Goal: Task Accomplishment & Management: Use online tool/utility

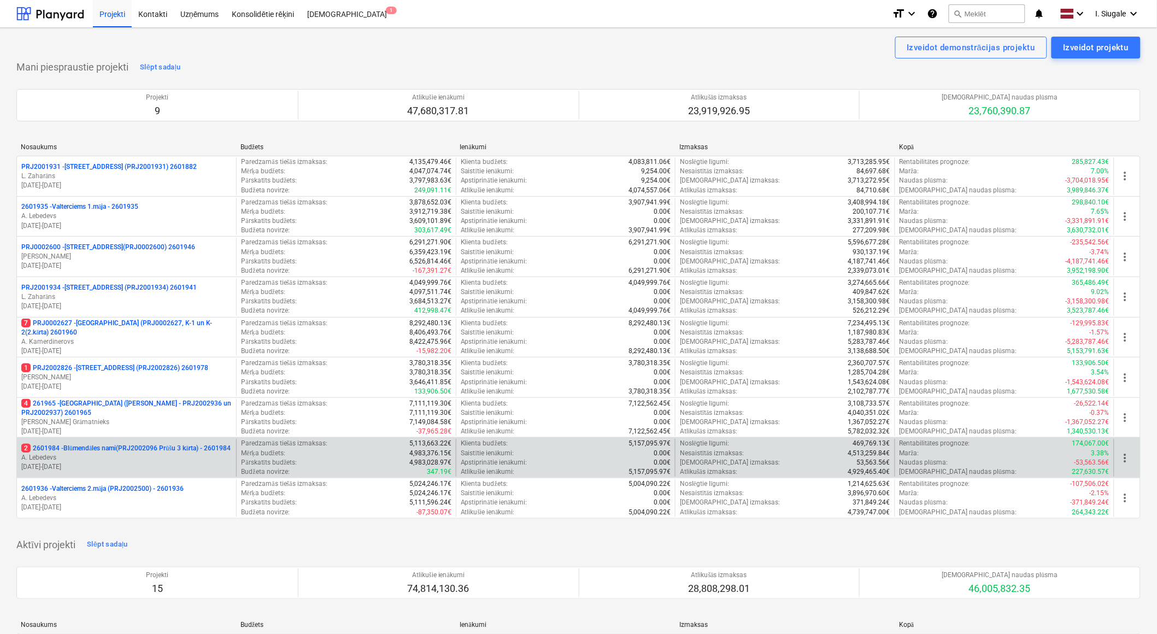
click at [138, 452] on p "2 2601984 - Blūmendāles nami(PRJ2002096 Prūšu 3 kārta) - 2601984" at bounding box center [125, 448] width 209 height 9
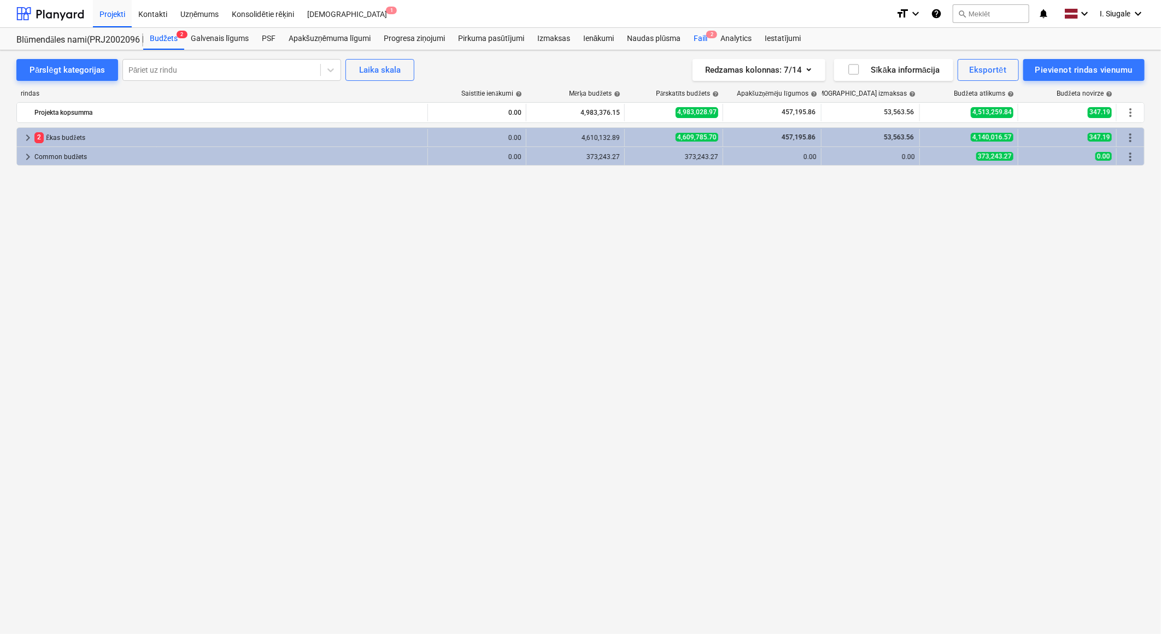
drag, startPoint x: 705, startPoint y: 34, endPoint x: 715, endPoint y: 38, distance: 10.8
click at [706, 34] on div "Faili 2" at bounding box center [700, 39] width 27 height 22
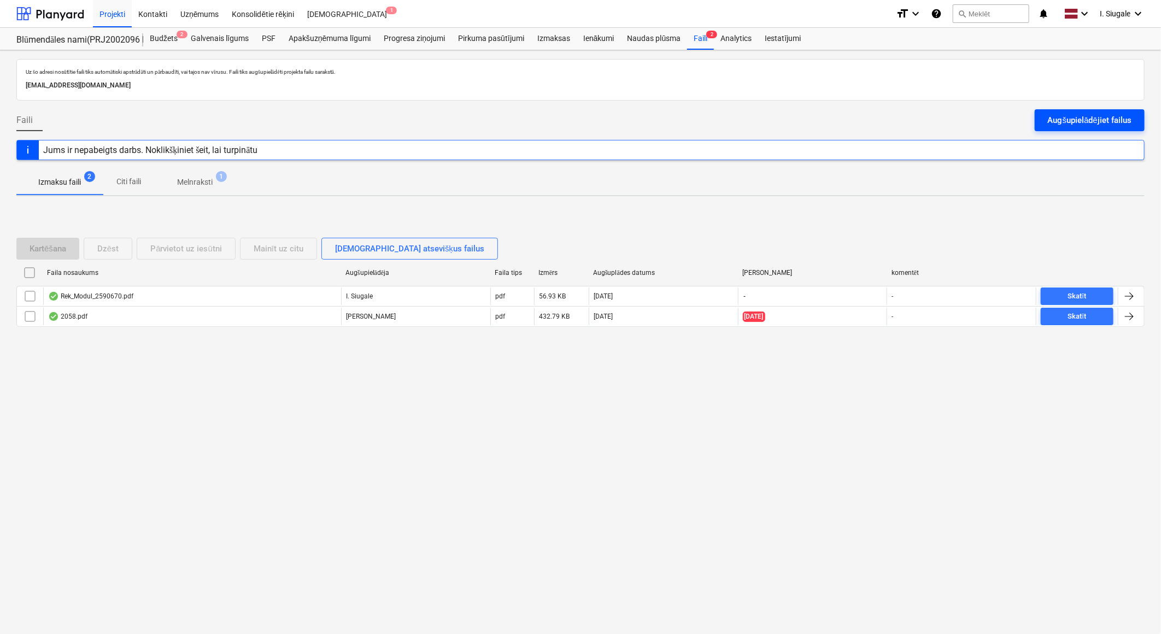
click at [1093, 115] on div "Augšupielādējiet failus" at bounding box center [1090, 120] width 84 height 14
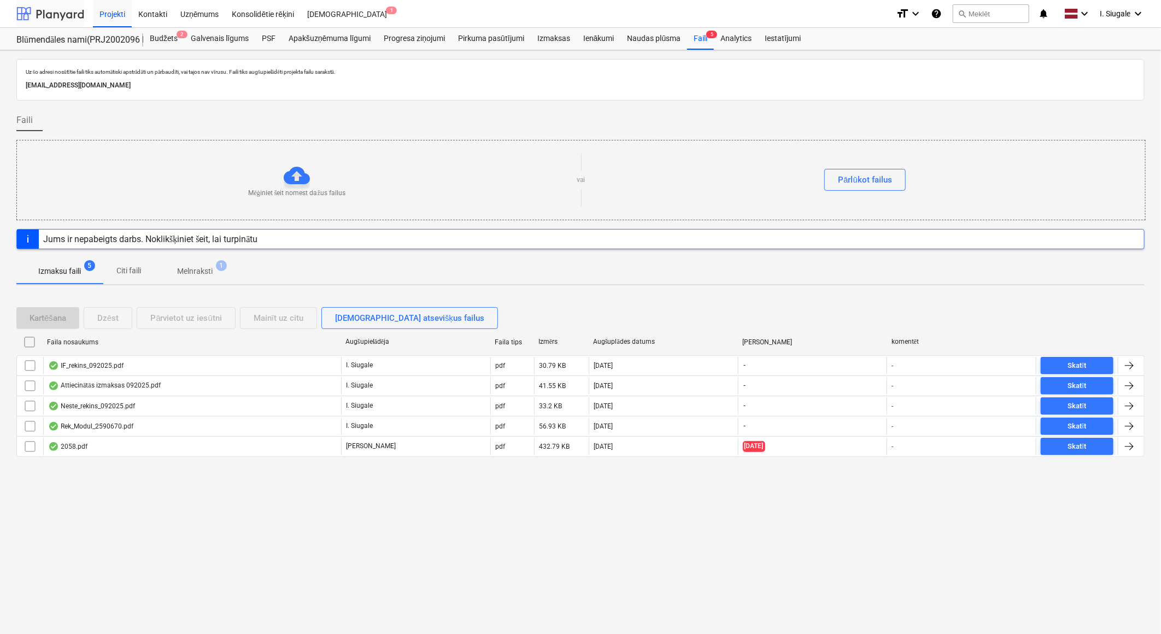
click at [63, 13] on div at bounding box center [50, 13] width 68 height 27
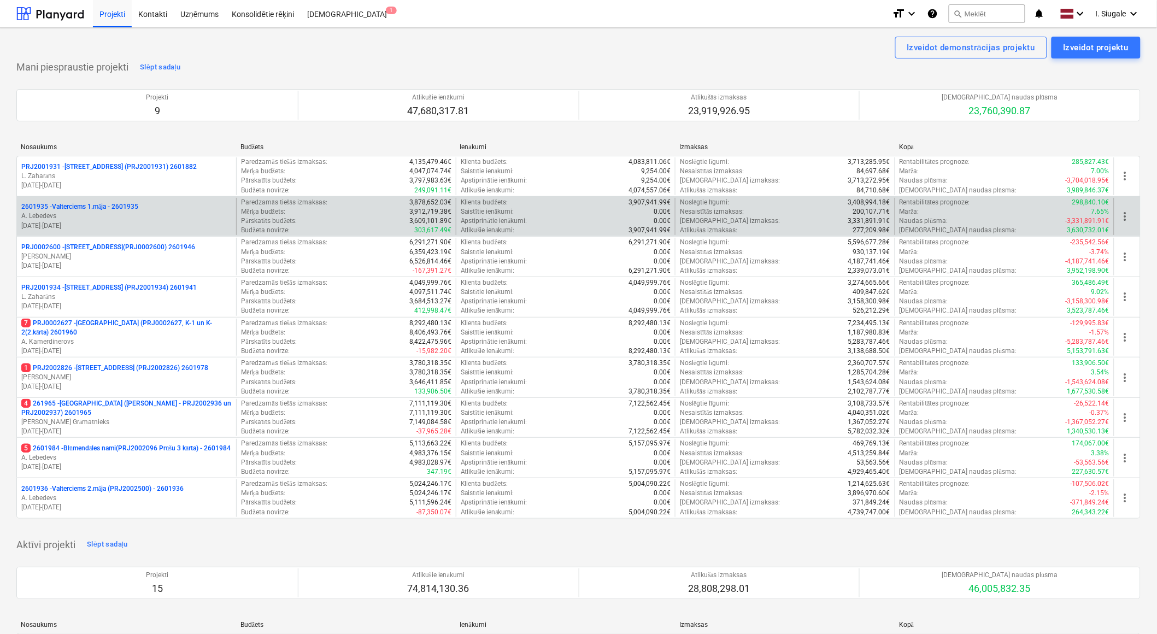
click at [122, 216] on p "A. Lebedevs" at bounding box center [126, 216] width 210 height 9
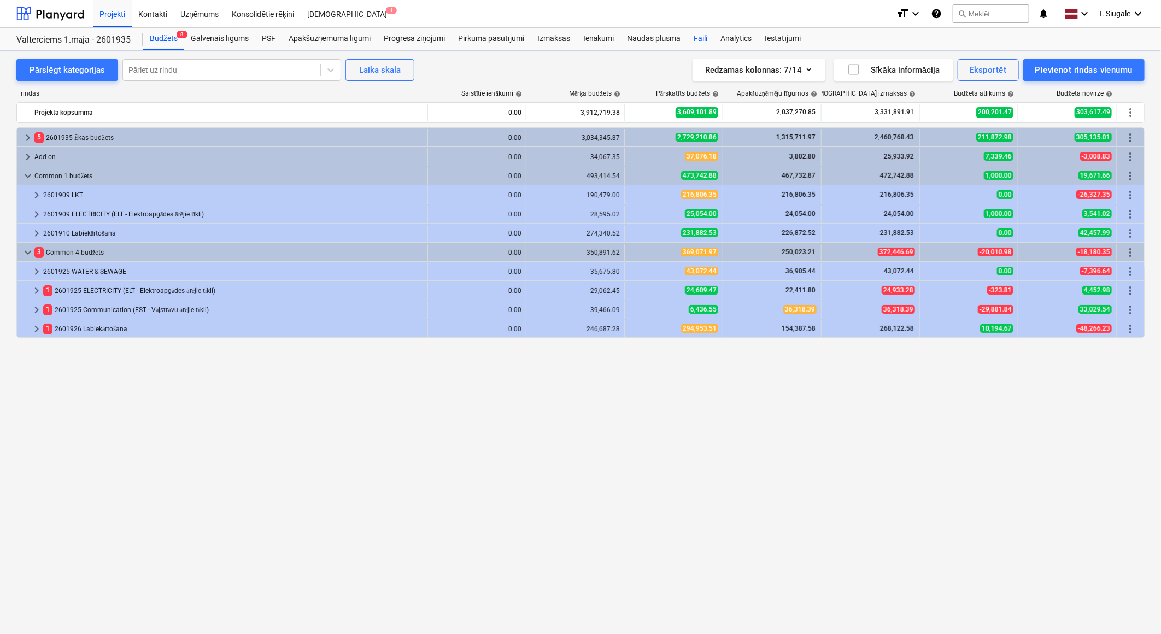
click at [702, 39] on div "Faili" at bounding box center [700, 39] width 27 height 22
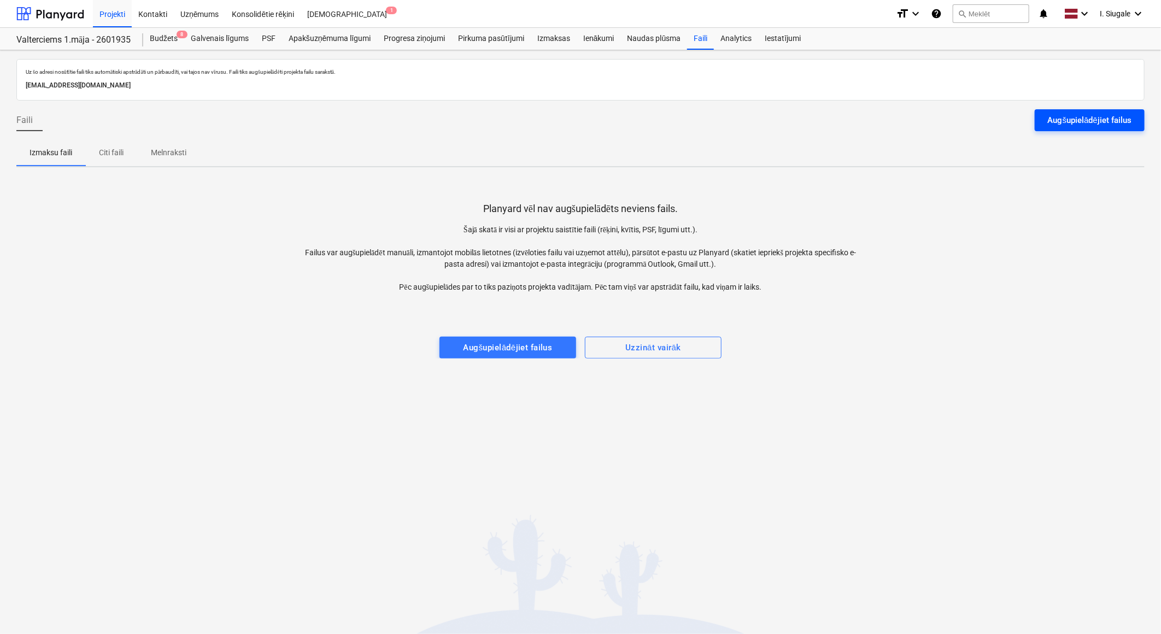
click at [1076, 116] on div "Augšupielādējiet failus" at bounding box center [1090, 120] width 84 height 14
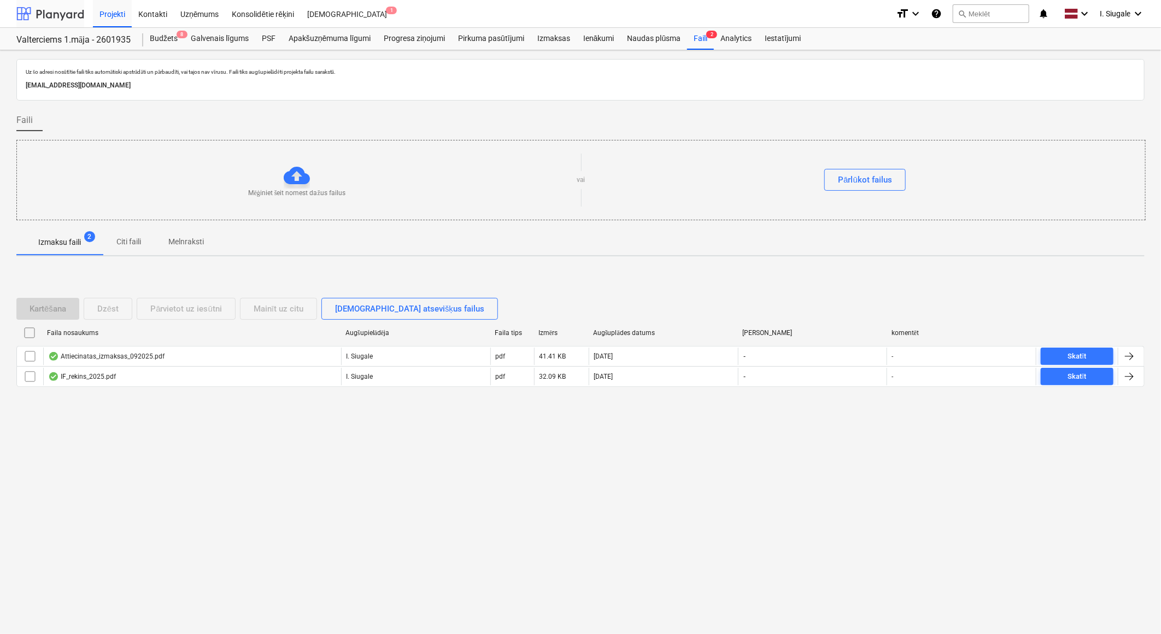
click at [53, 13] on div at bounding box center [50, 13] width 68 height 27
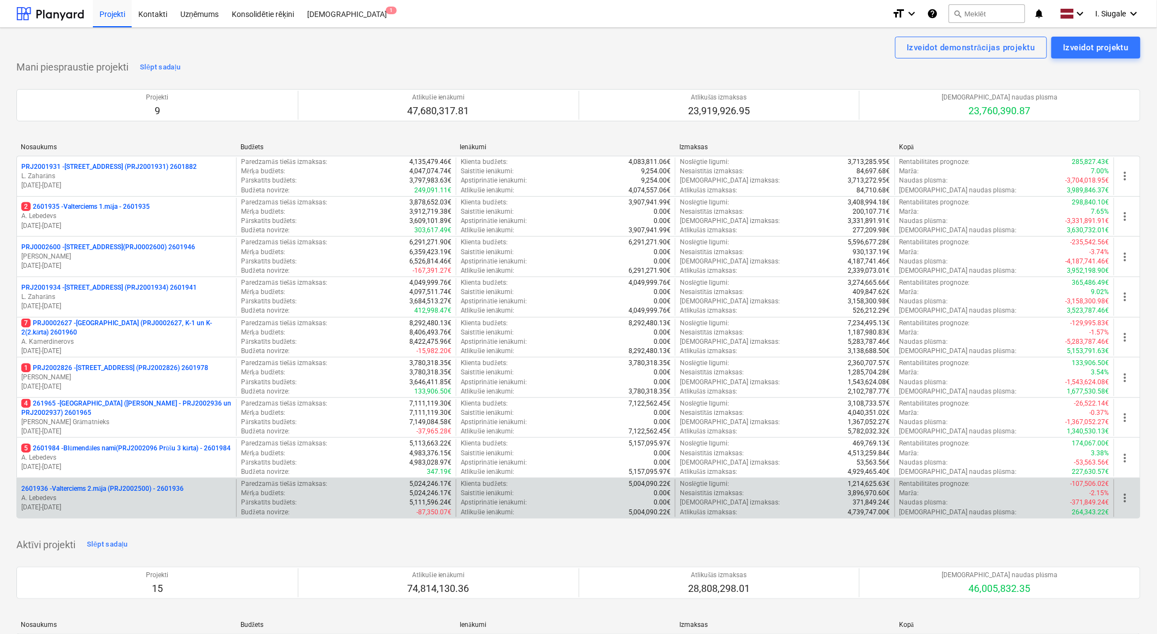
click at [128, 489] on p "2601936 - Valterciems 2.māja (PRJ2002500) - 2601936" at bounding box center [102, 488] width 162 height 9
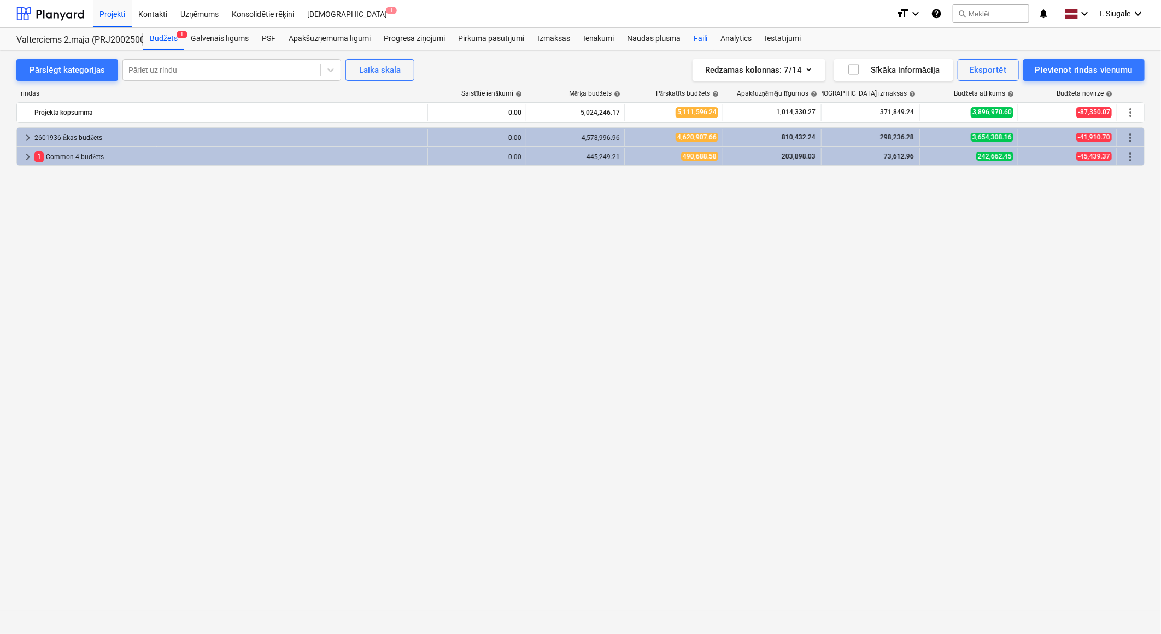
click at [702, 35] on div "Faili" at bounding box center [700, 39] width 27 height 22
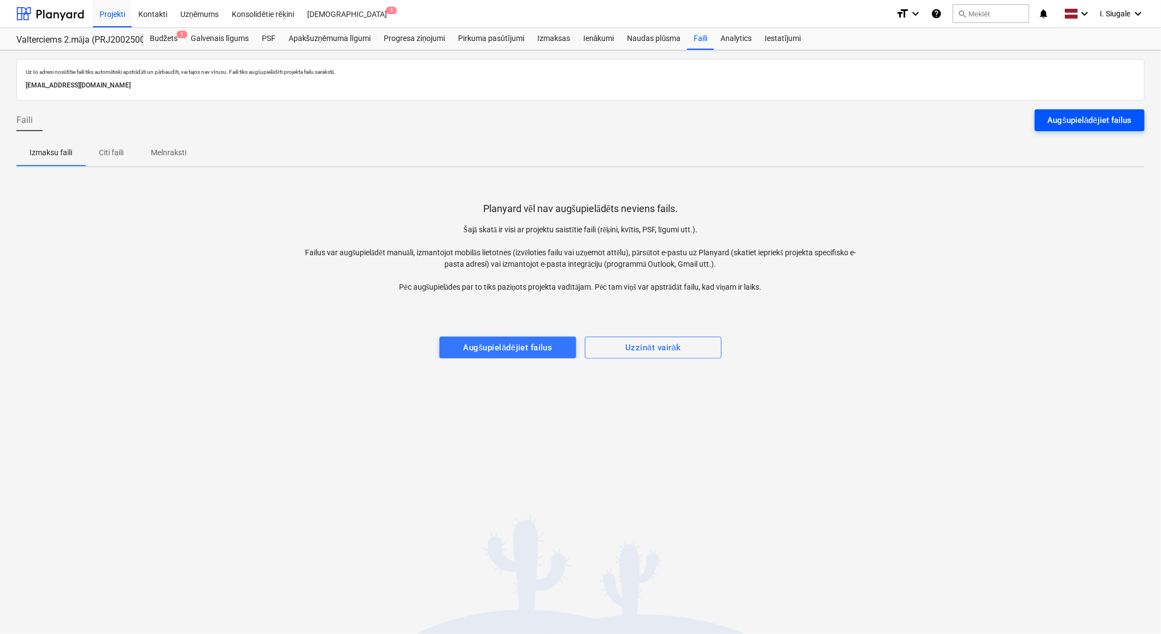
click at [1094, 119] on div "Augšupielādējiet failus" at bounding box center [1090, 120] width 84 height 14
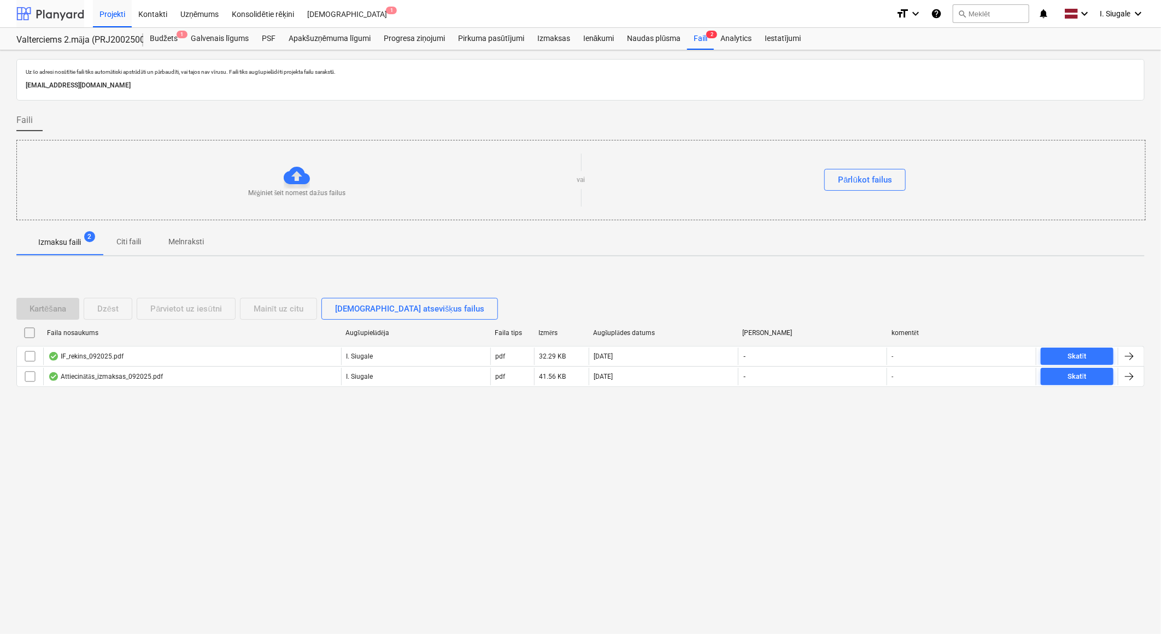
click at [52, 11] on div at bounding box center [50, 13] width 68 height 27
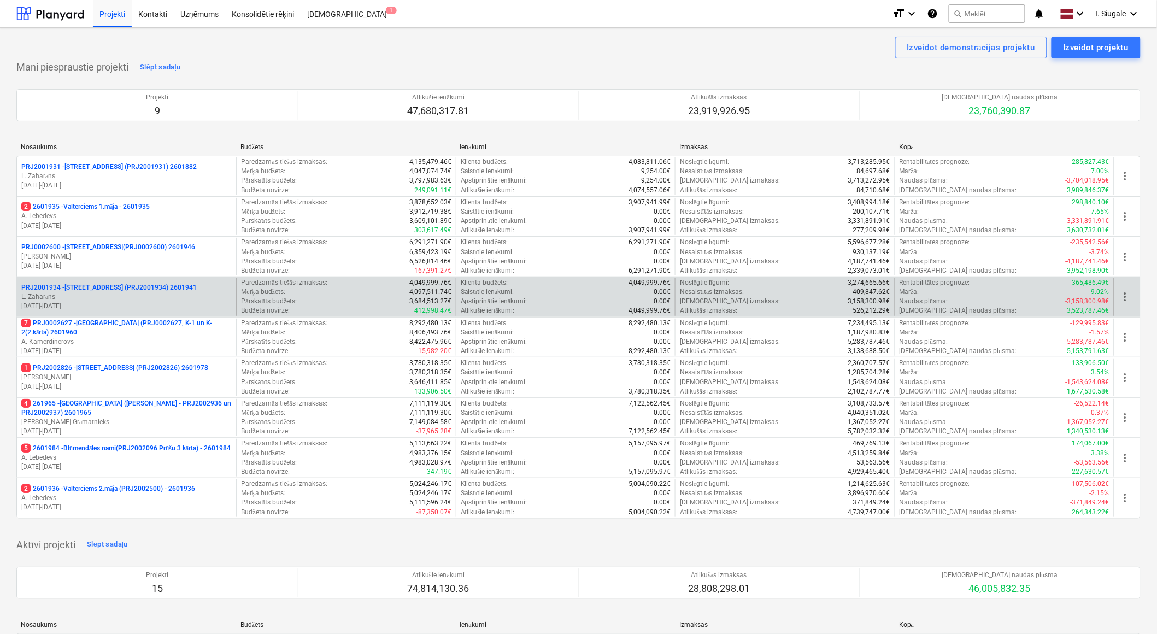
click at [111, 299] on p "L. Zaharāns" at bounding box center [126, 296] width 210 height 9
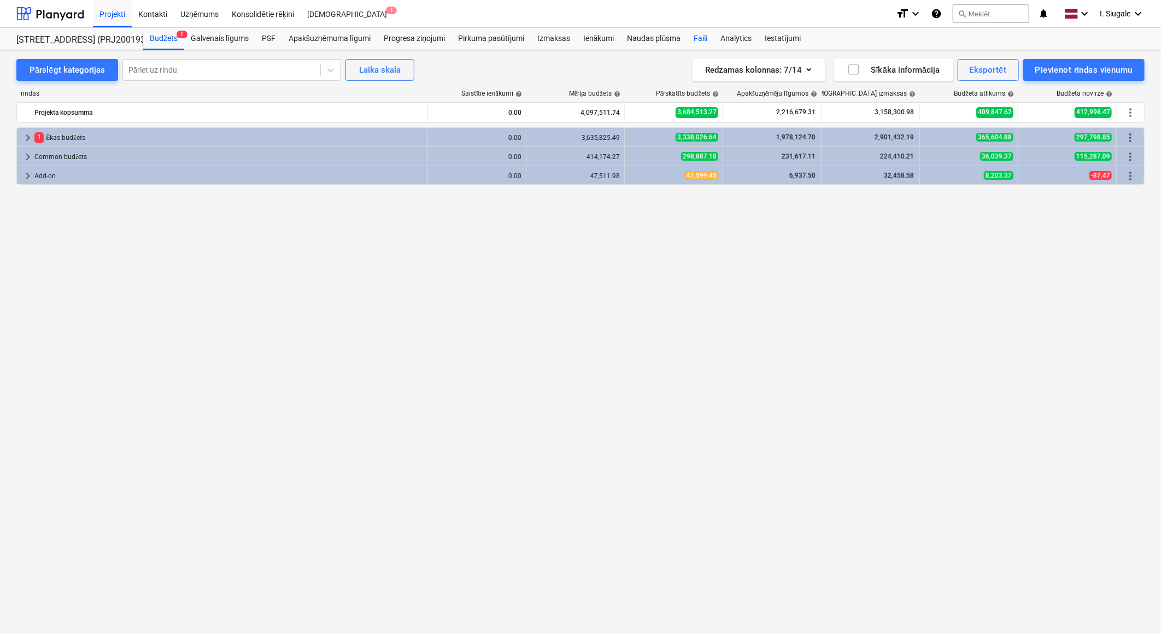
click at [701, 39] on div "Faili" at bounding box center [700, 39] width 27 height 22
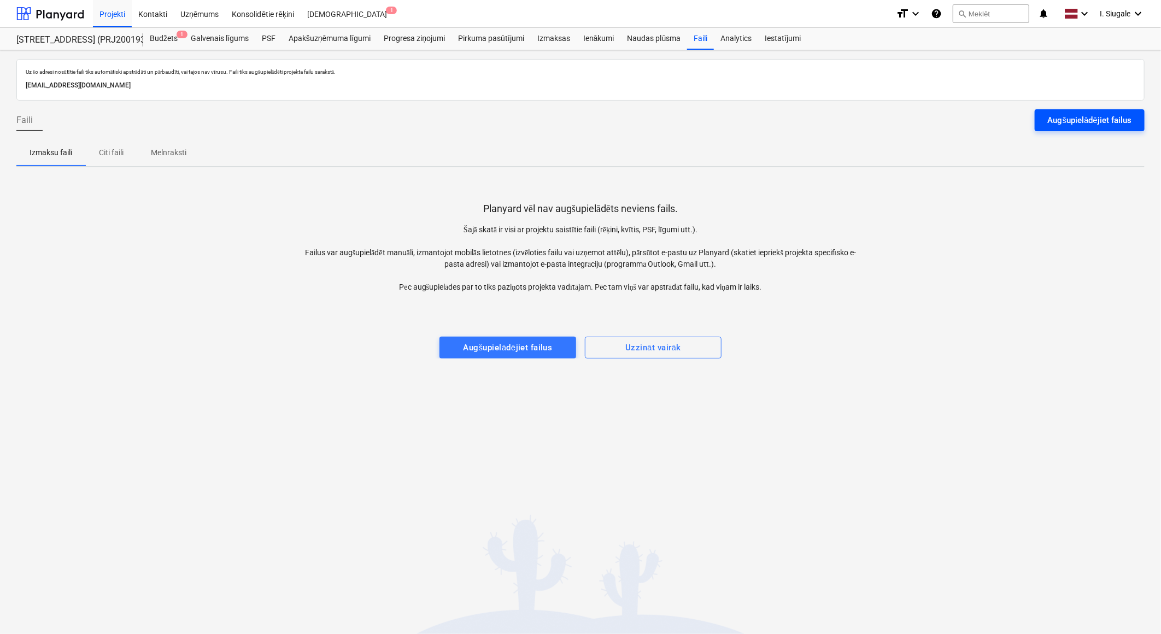
click at [1072, 121] on div "Augšupielādējiet failus" at bounding box center [1090, 120] width 84 height 14
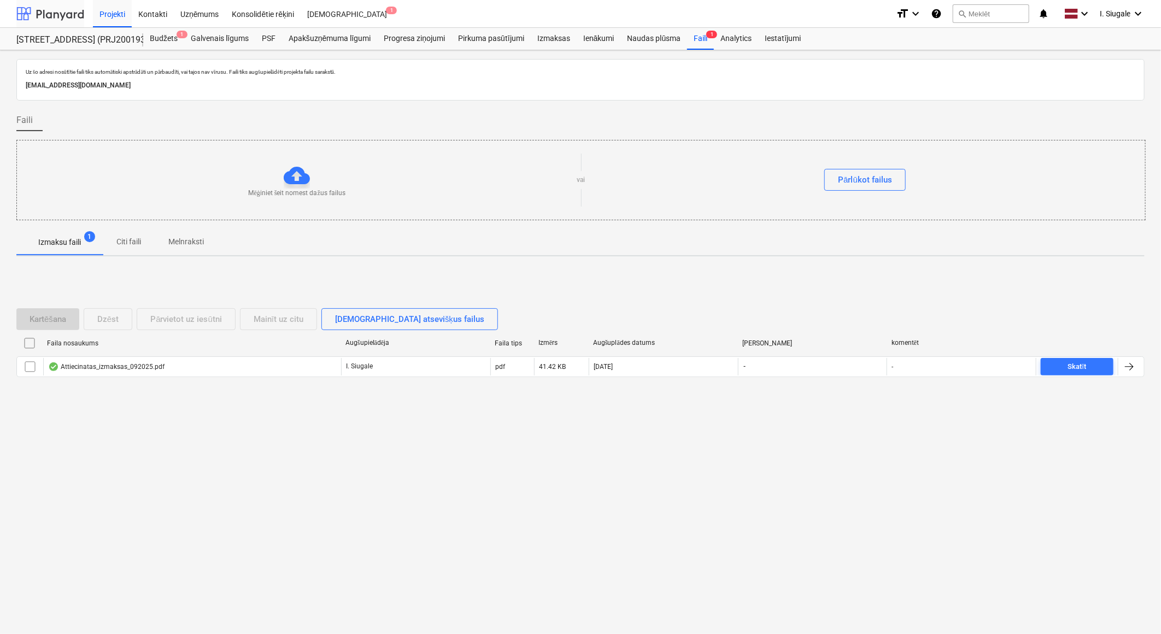
click at [64, 13] on div at bounding box center [50, 13] width 68 height 27
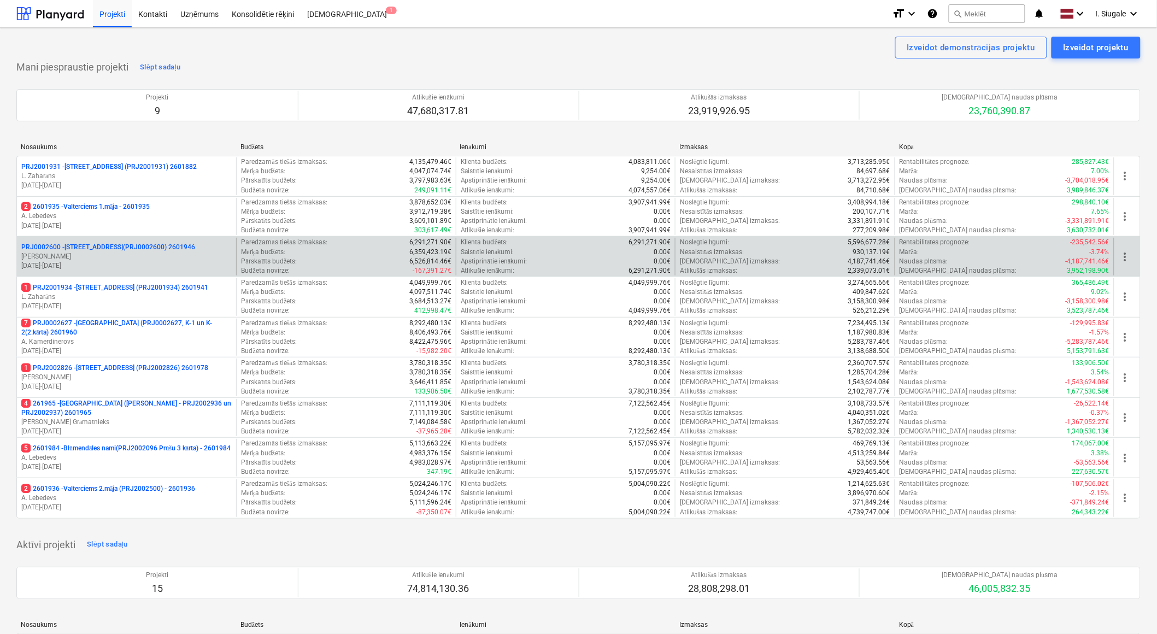
click at [118, 259] on p "V. Tomsons" at bounding box center [126, 256] width 210 height 9
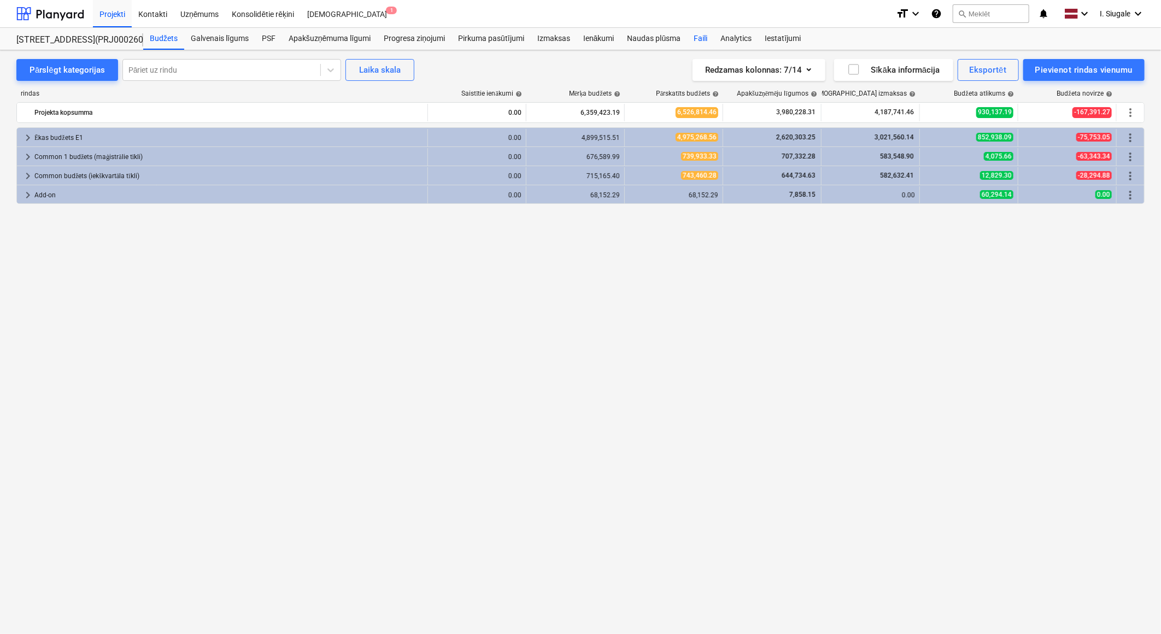
click at [703, 40] on div "Faili" at bounding box center [700, 39] width 27 height 22
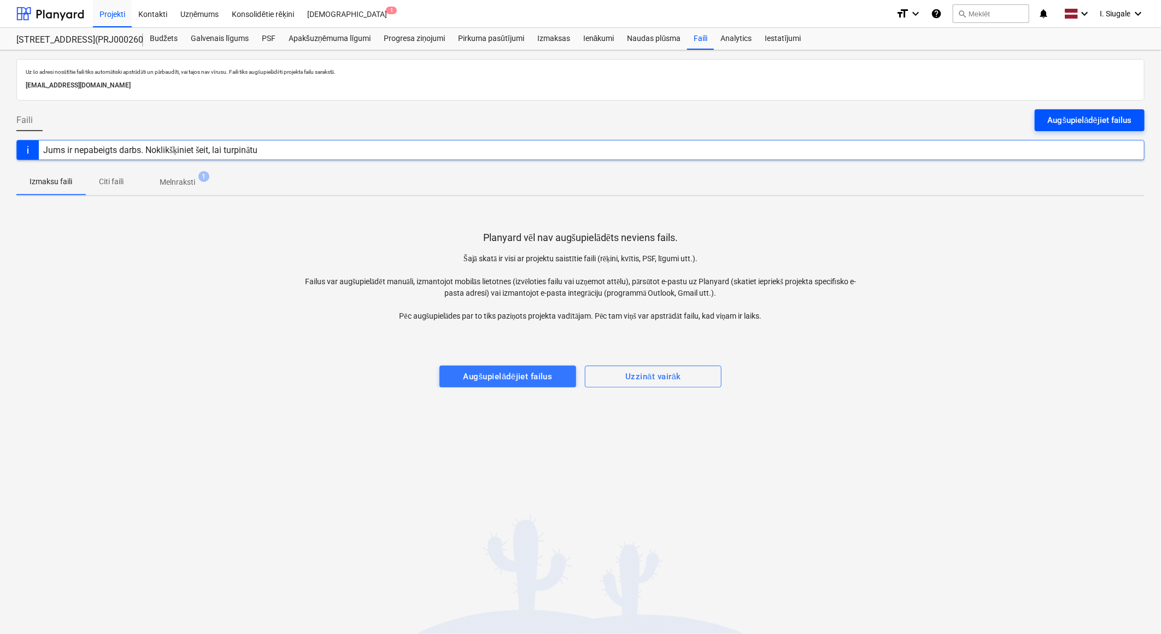
click at [1076, 117] on div "Augšupielādējiet failus" at bounding box center [1090, 120] width 84 height 14
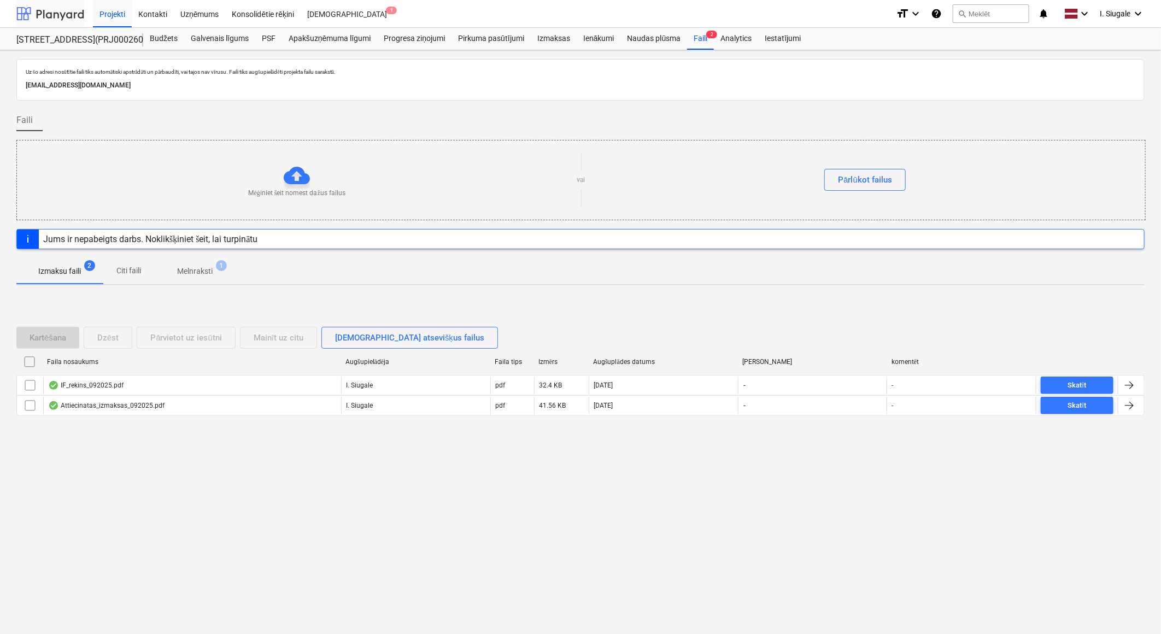
click at [63, 9] on div at bounding box center [50, 13] width 68 height 27
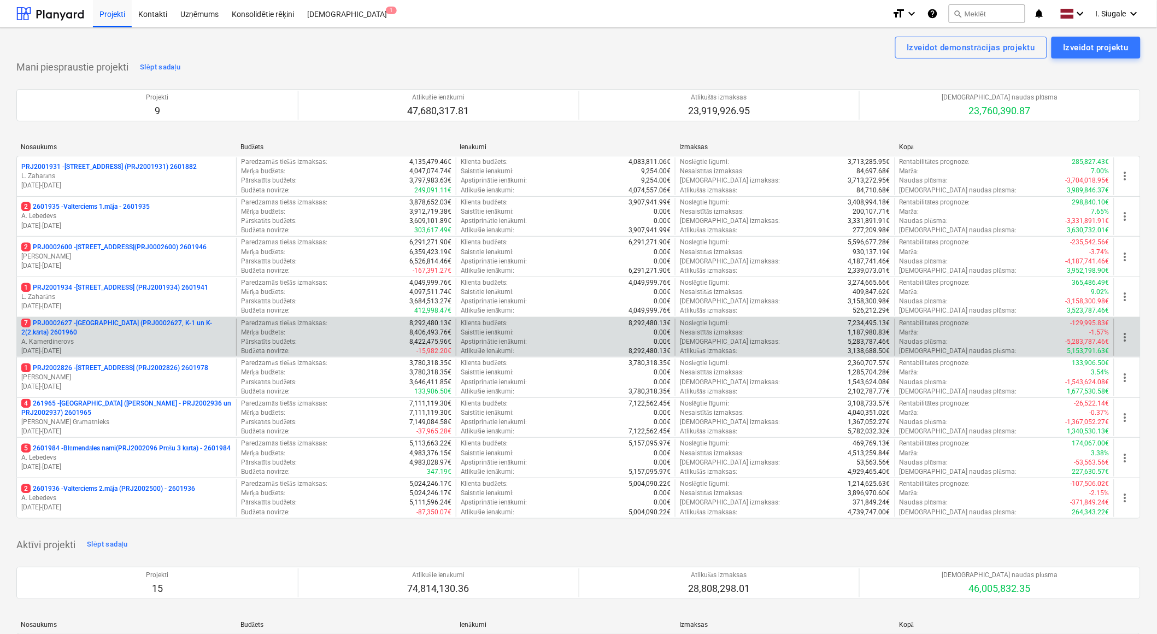
click at [124, 332] on p "7 PRJ0002627 - Tumes iela (PRJ0002627, K-1 un K-2(2.kārta) 2601960" at bounding box center [126, 328] width 210 height 19
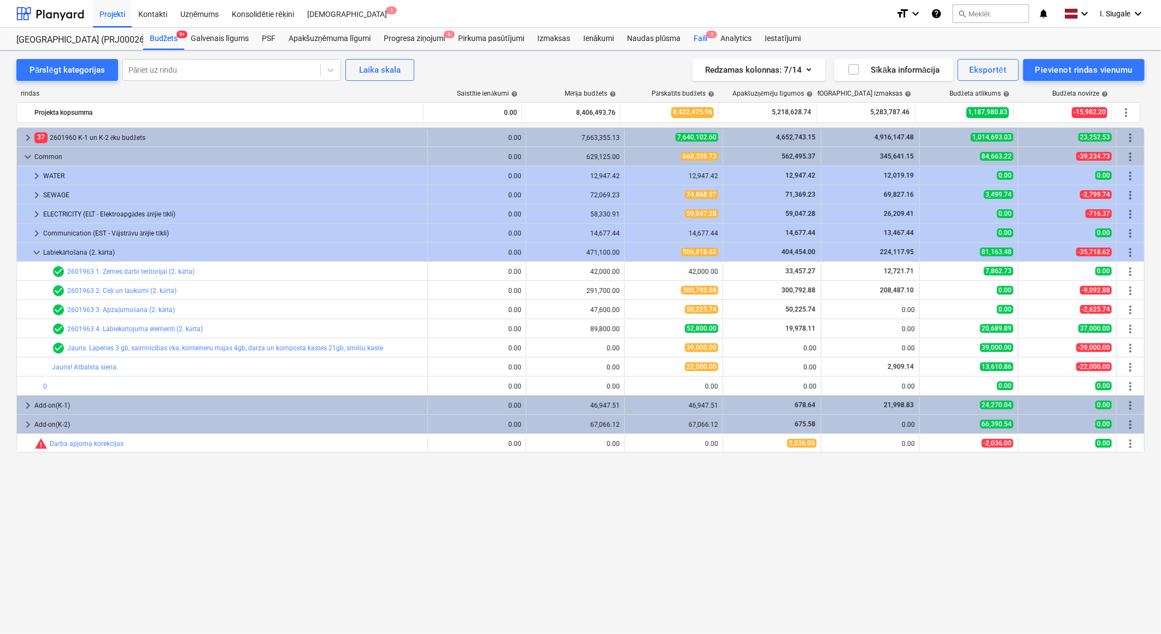
click at [641, 34] on div "Naudas plūsma" at bounding box center [654, 39] width 67 height 22
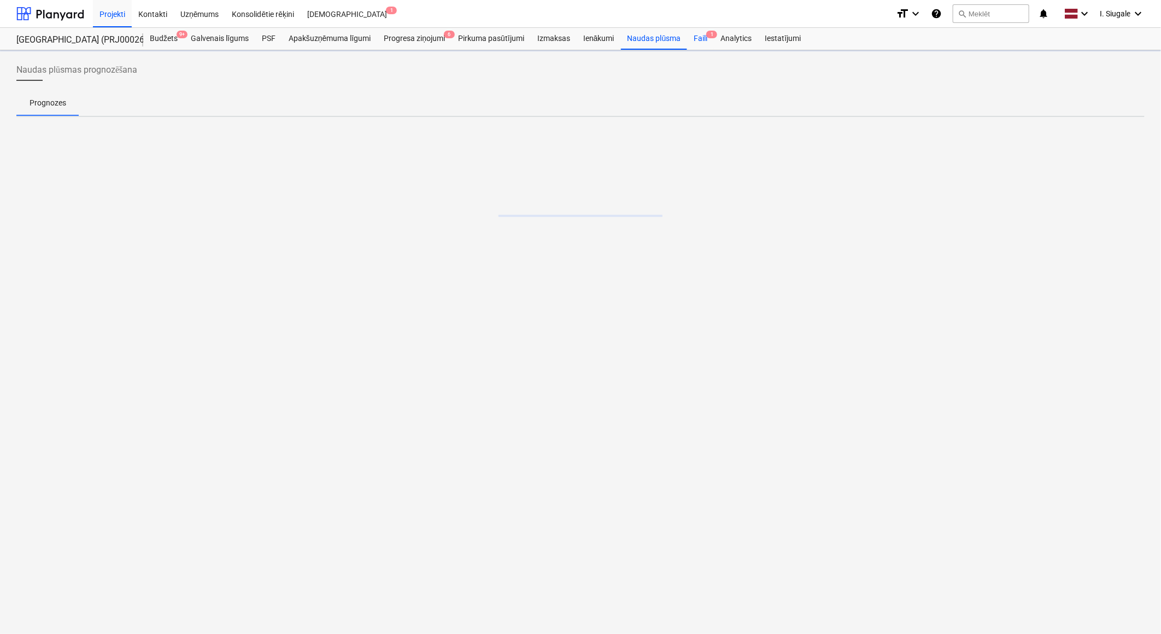
click at [702, 36] on div "Faili 1" at bounding box center [700, 39] width 27 height 22
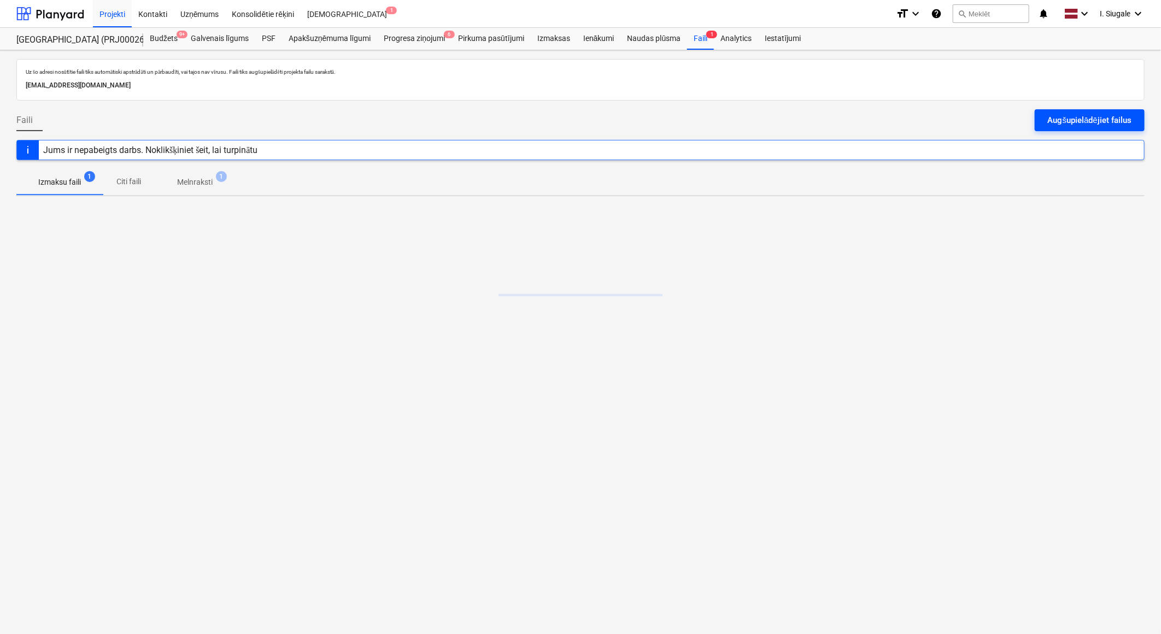
click at [1107, 122] on div "Augšupielādējiet failus" at bounding box center [1090, 120] width 84 height 14
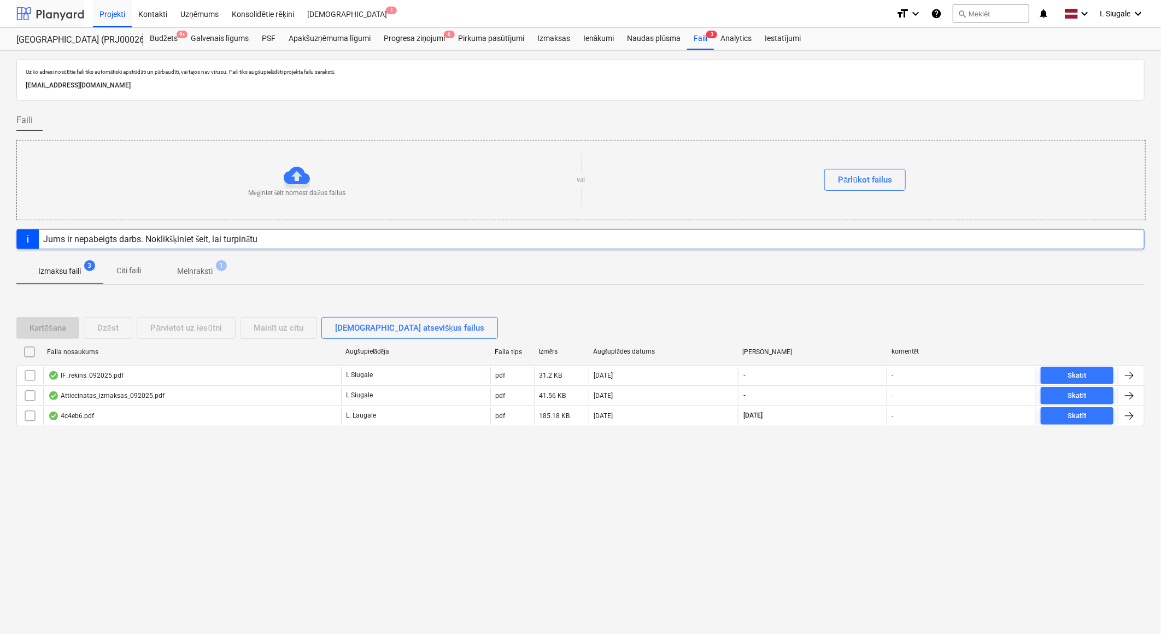
click at [63, 9] on div at bounding box center [50, 13] width 68 height 27
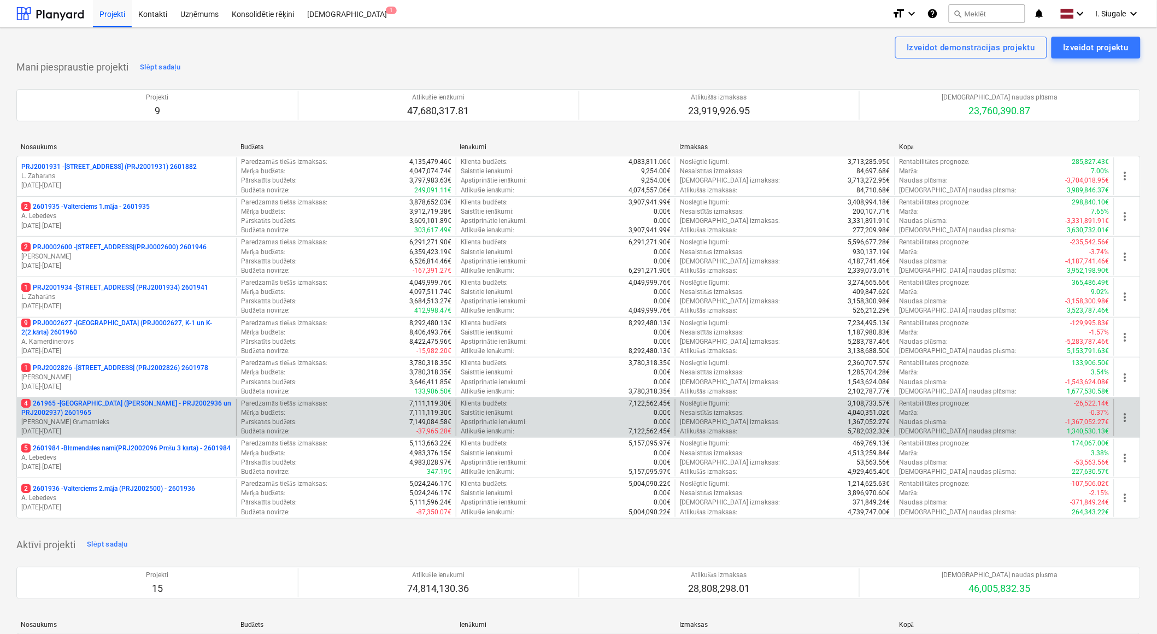
click at [113, 413] on p "4 261965 - Nīcgales iela (abas ēkas - PRJ2002936 un PRJ2002937) 2601965" at bounding box center [126, 408] width 210 height 19
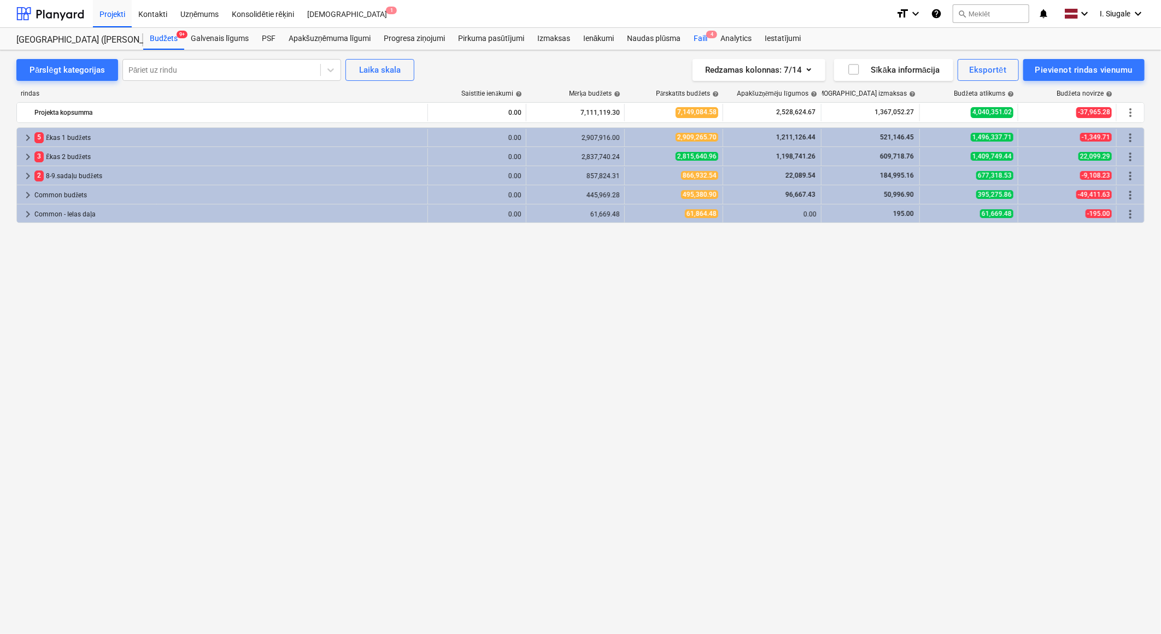
click at [707, 37] on span "4" at bounding box center [711, 35] width 11 height 8
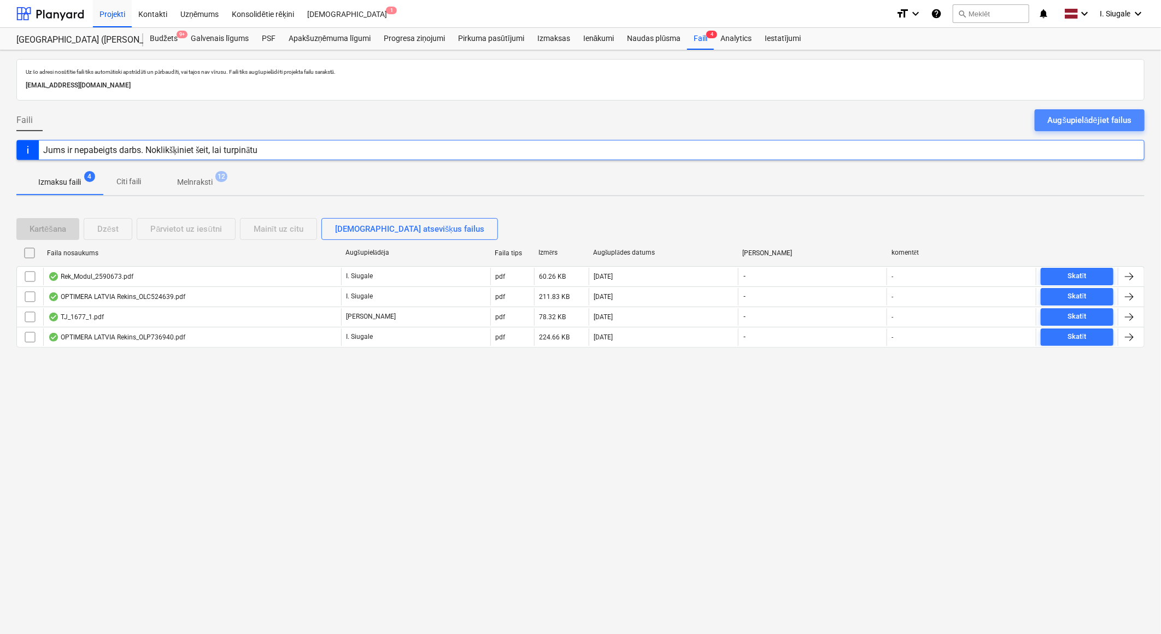
click at [1084, 116] on div "Augšupielādējiet failus" at bounding box center [1090, 120] width 84 height 14
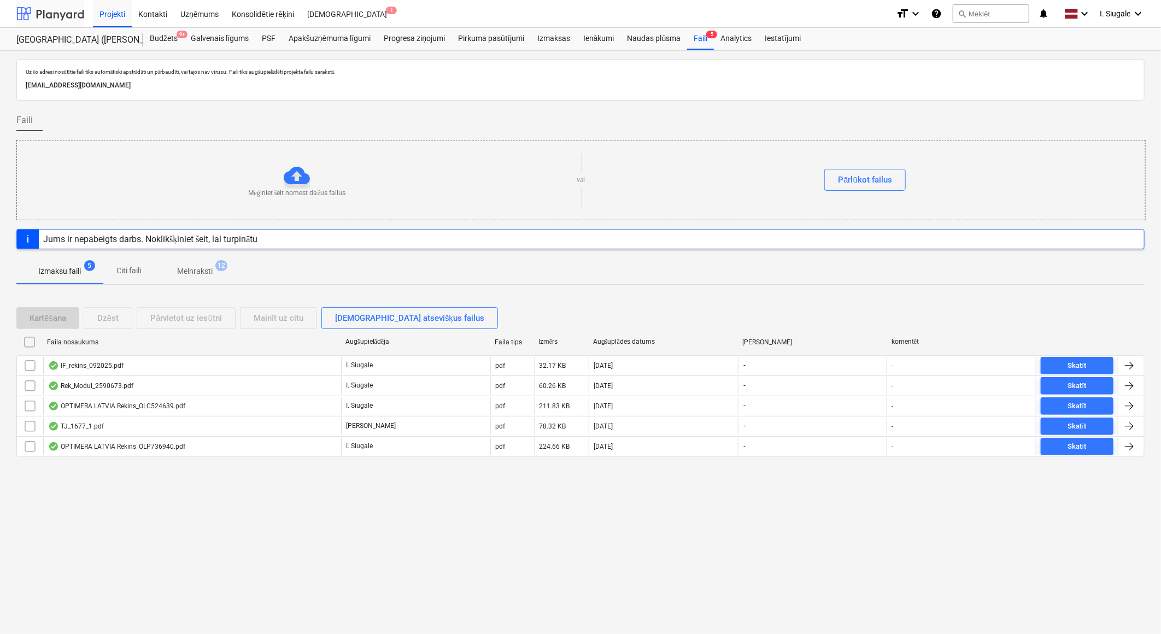
click at [45, 13] on div at bounding box center [50, 13] width 68 height 27
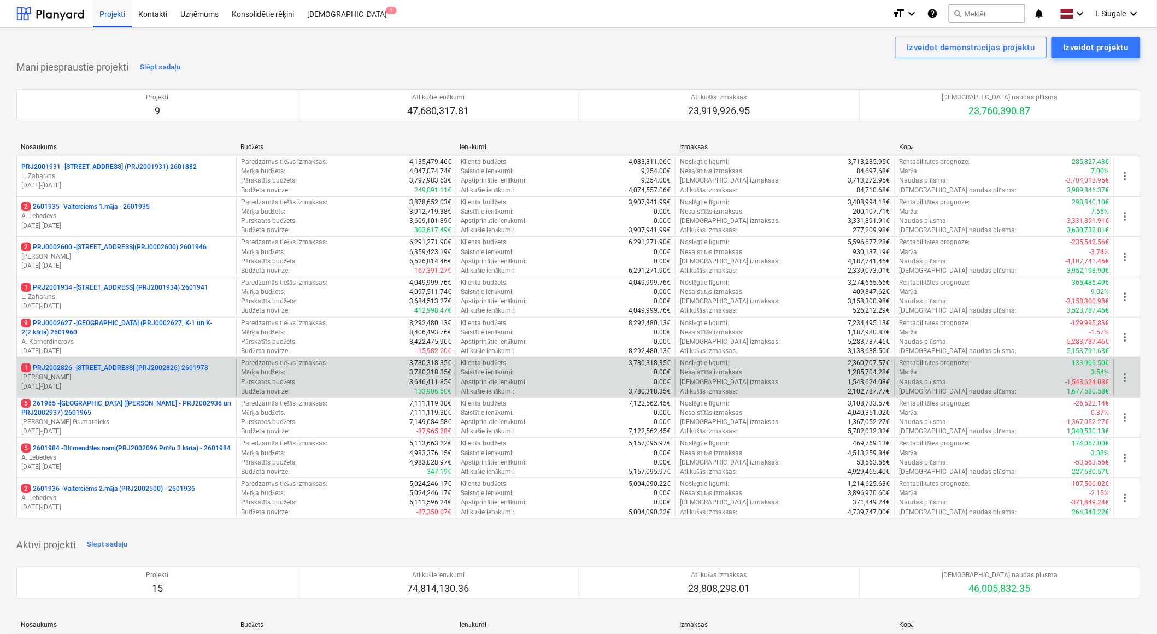
click at [95, 374] on p "J. Ruskuls" at bounding box center [126, 377] width 210 height 9
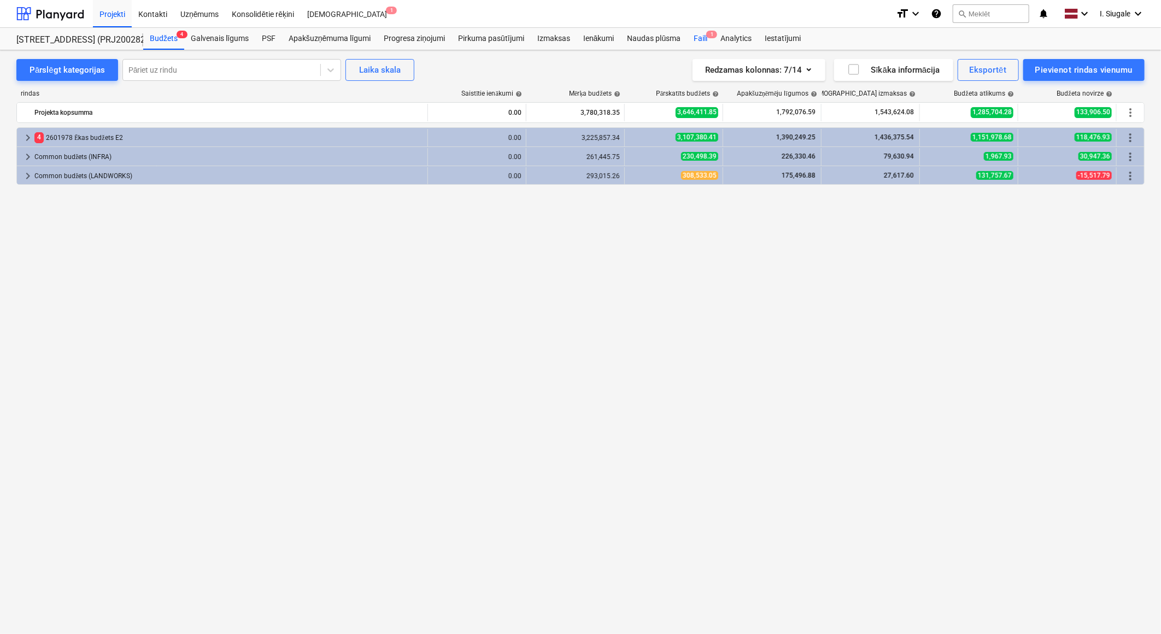
click at [709, 37] on span "1" at bounding box center [711, 35] width 11 height 8
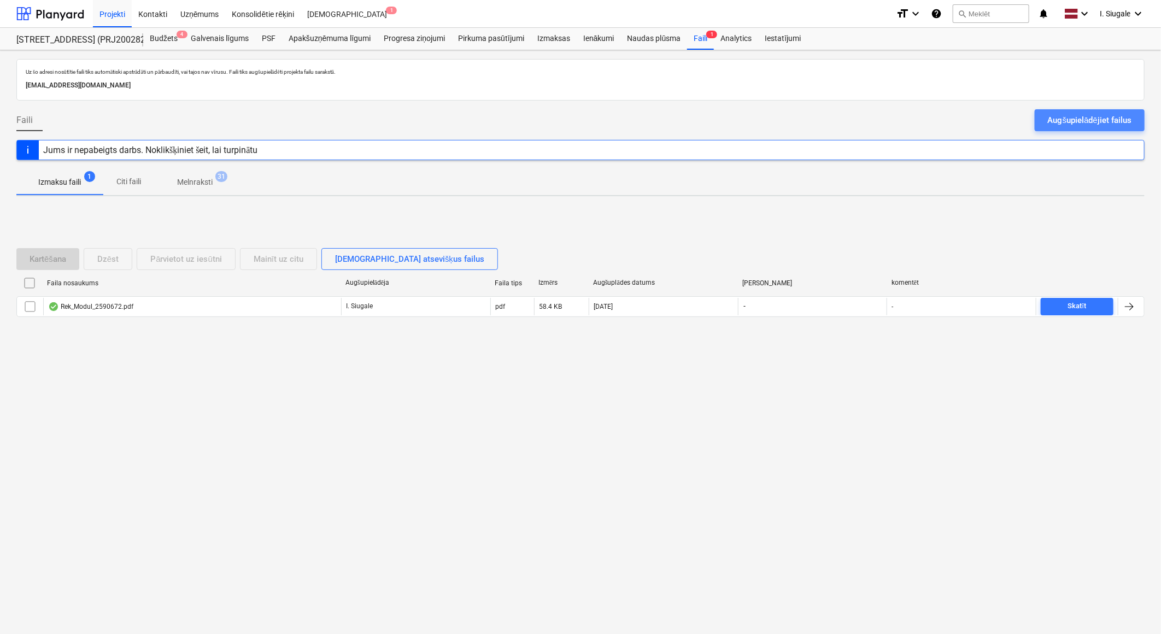
click at [1061, 118] on div "Augšupielādējiet failus" at bounding box center [1090, 120] width 84 height 14
